Goal: Transaction & Acquisition: Download file/media

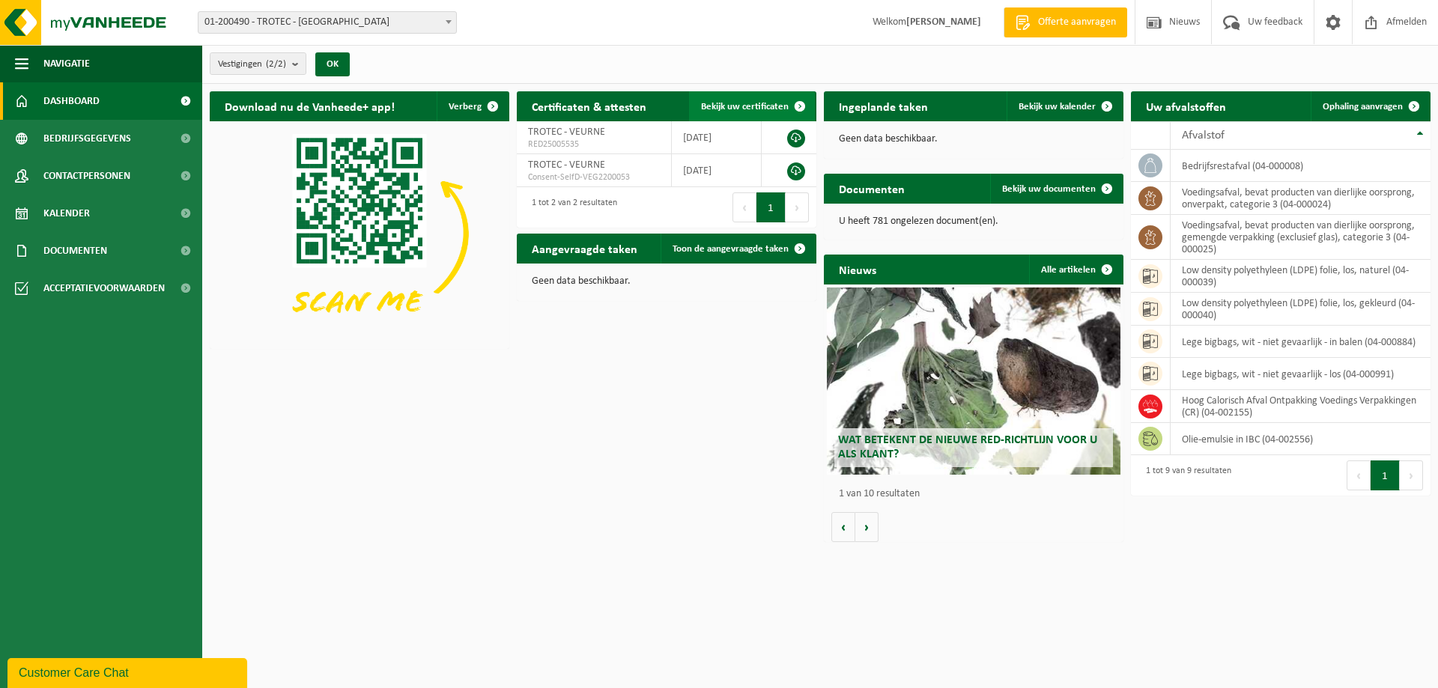
click at [751, 102] on span "Bekijk uw certificaten" at bounding box center [745, 107] width 88 height 10
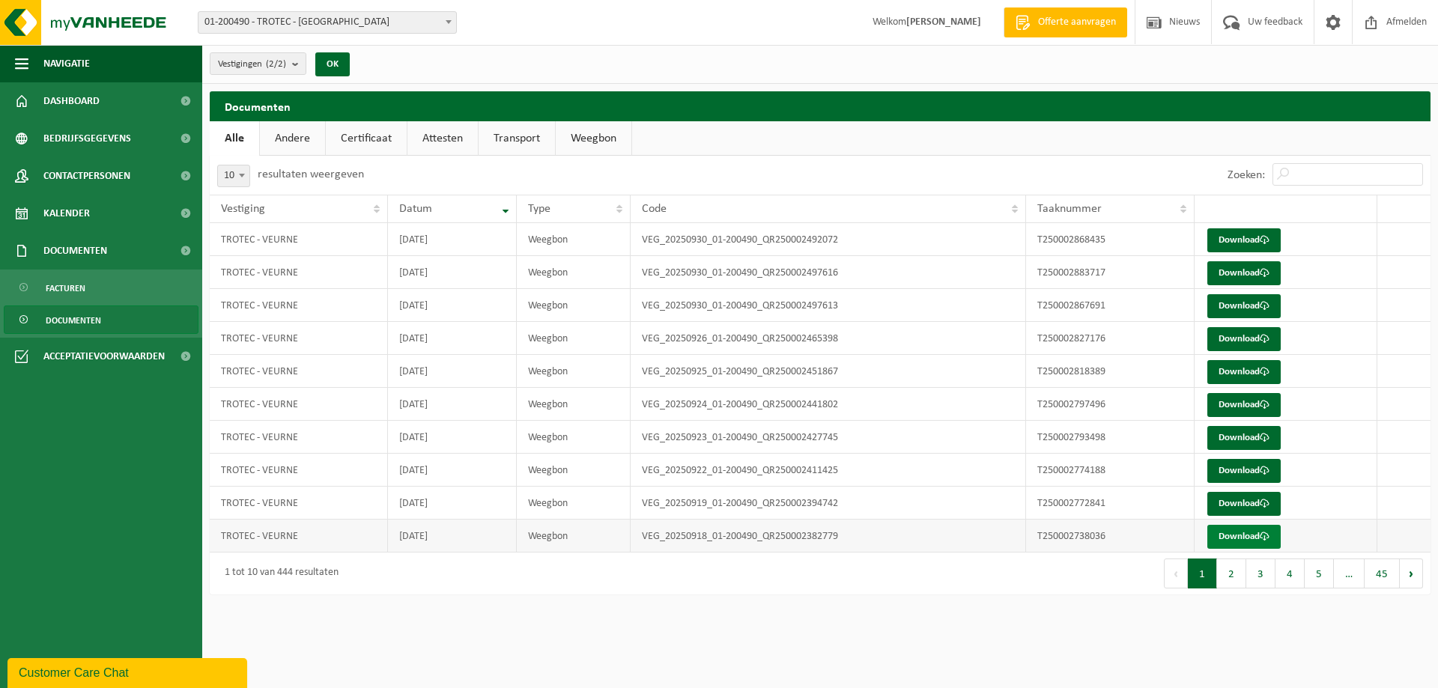
click at [1234, 533] on link "Download" at bounding box center [1243, 537] width 73 height 24
click at [1235, 577] on button "2" at bounding box center [1231, 574] width 29 height 30
click at [1249, 238] on link "Download" at bounding box center [1243, 240] width 73 height 24
click at [1246, 273] on link "Download" at bounding box center [1243, 273] width 73 height 24
click at [1256, 308] on link "Download" at bounding box center [1243, 306] width 73 height 24
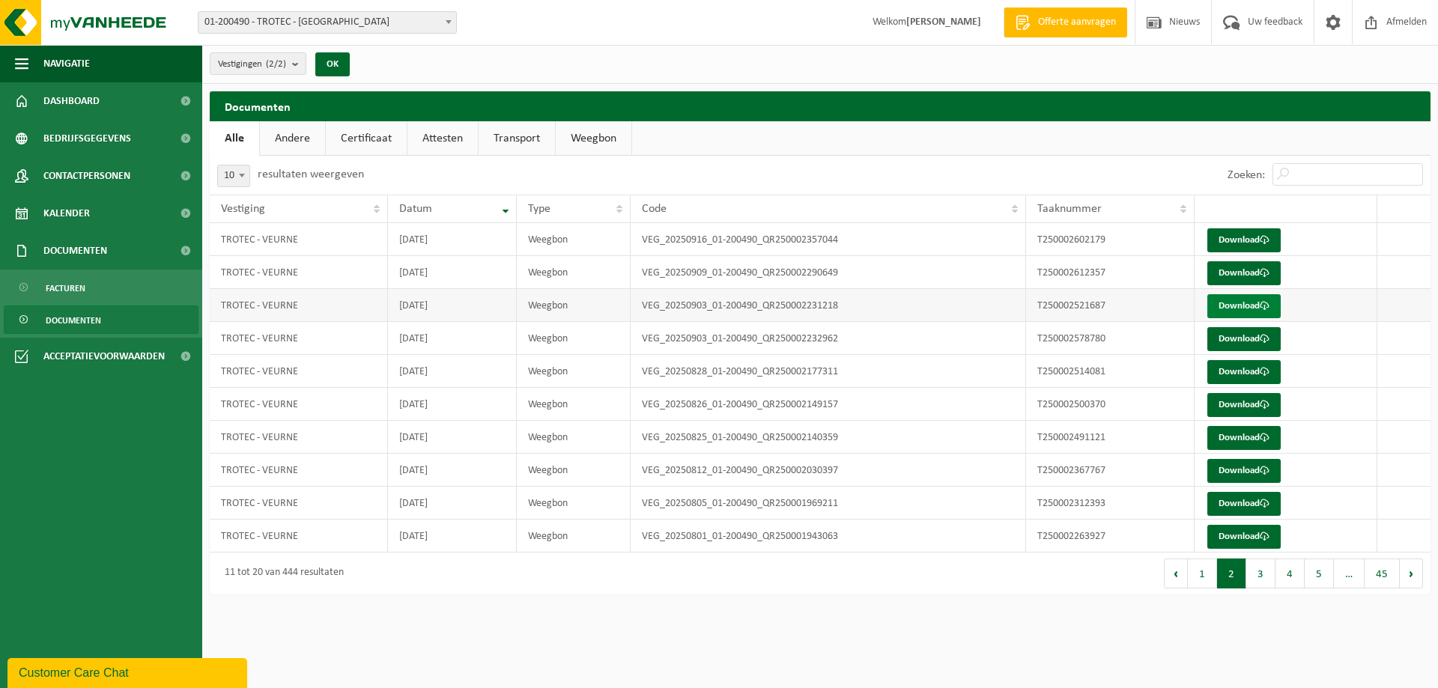
click at [1252, 305] on link "Download" at bounding box center [1243, 306] width 73 height 24
